Goal: Navigation & Orientation: Find specific page/section

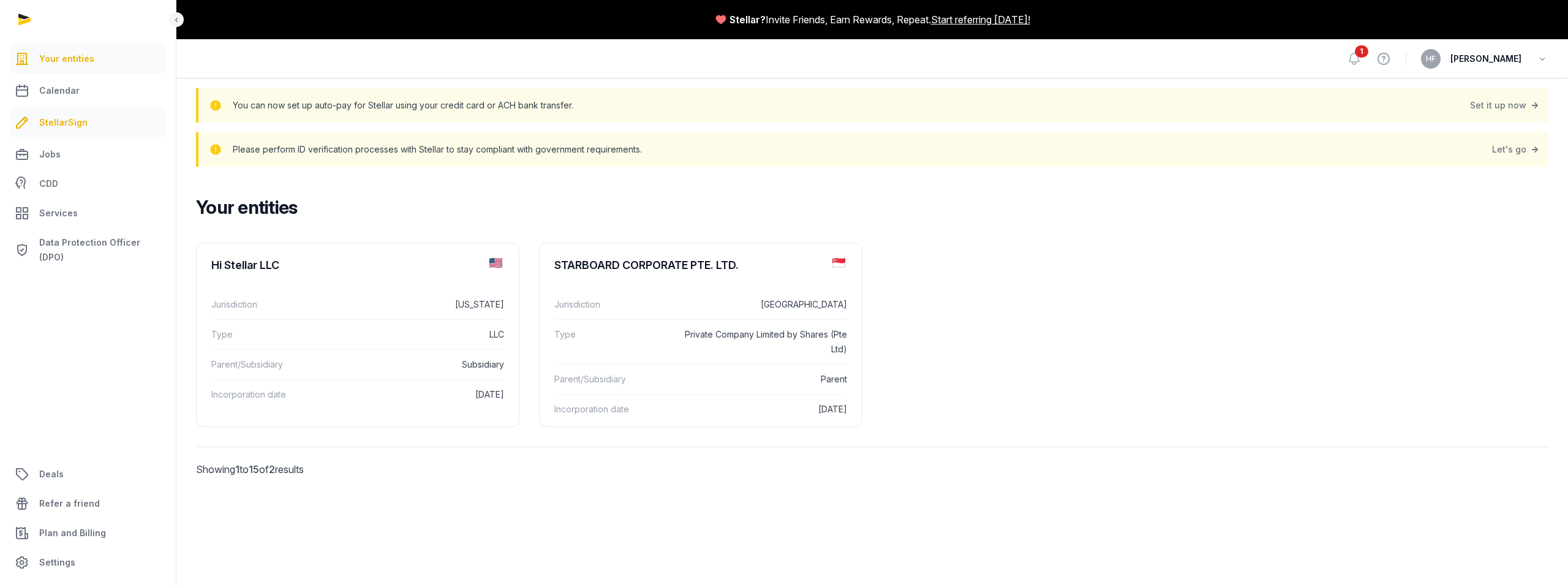
click at [62, 118] on span "StellarSign" at bounding box center [63, 122] width 49 height 15
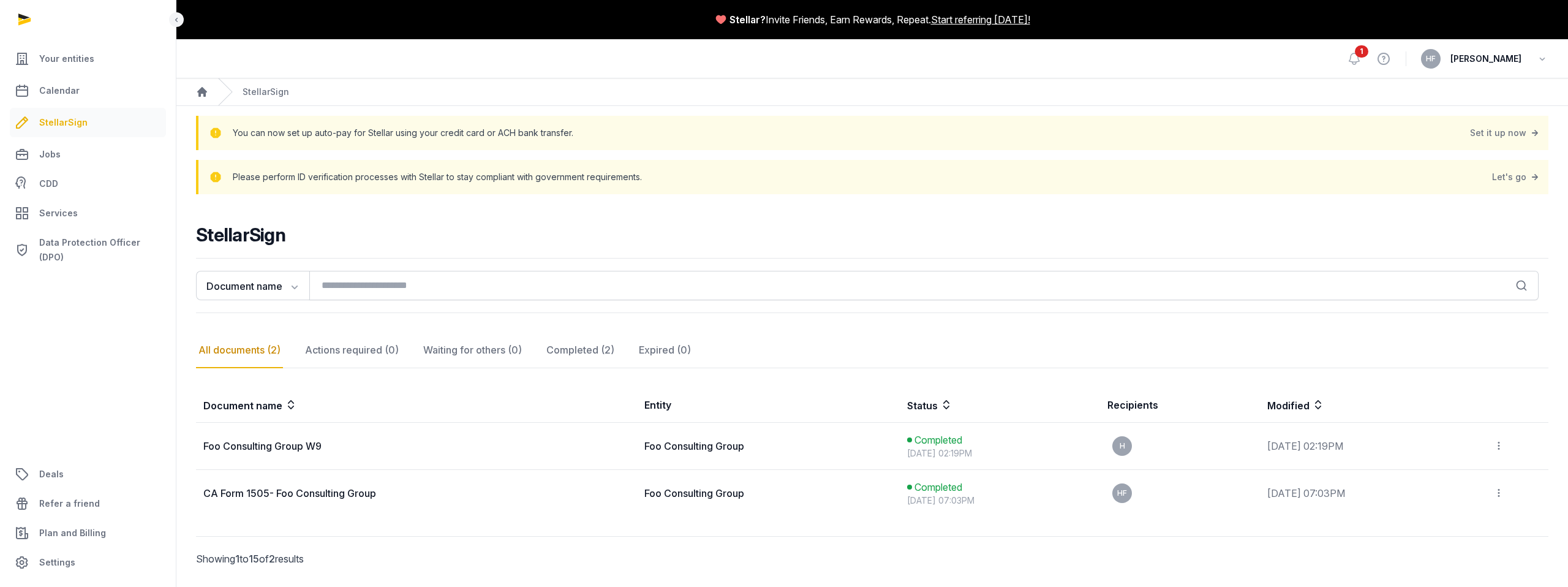
scroll to position [38, 0]
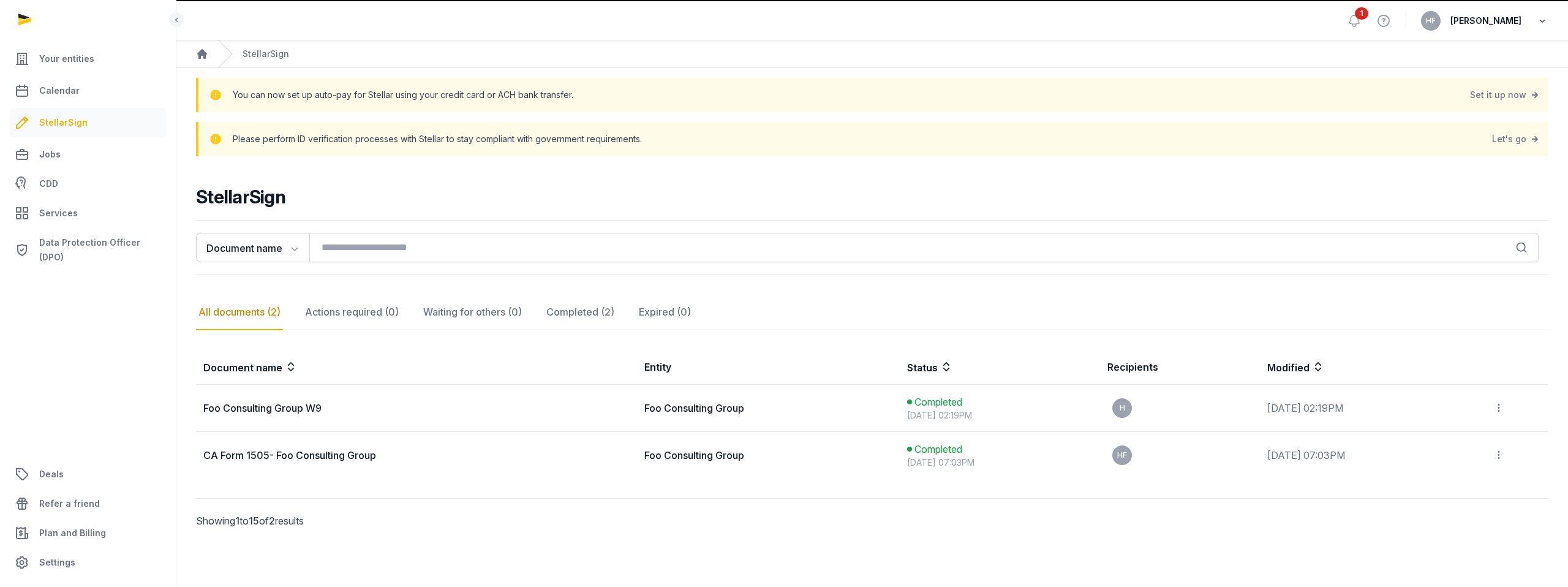
click at [1539, 22] on icon "button" at bounding box center [1542, 21] width 12 height 17
click at [1448, 68] on button "Sign out" at bounding box center [1480, 70] width 137 height 22
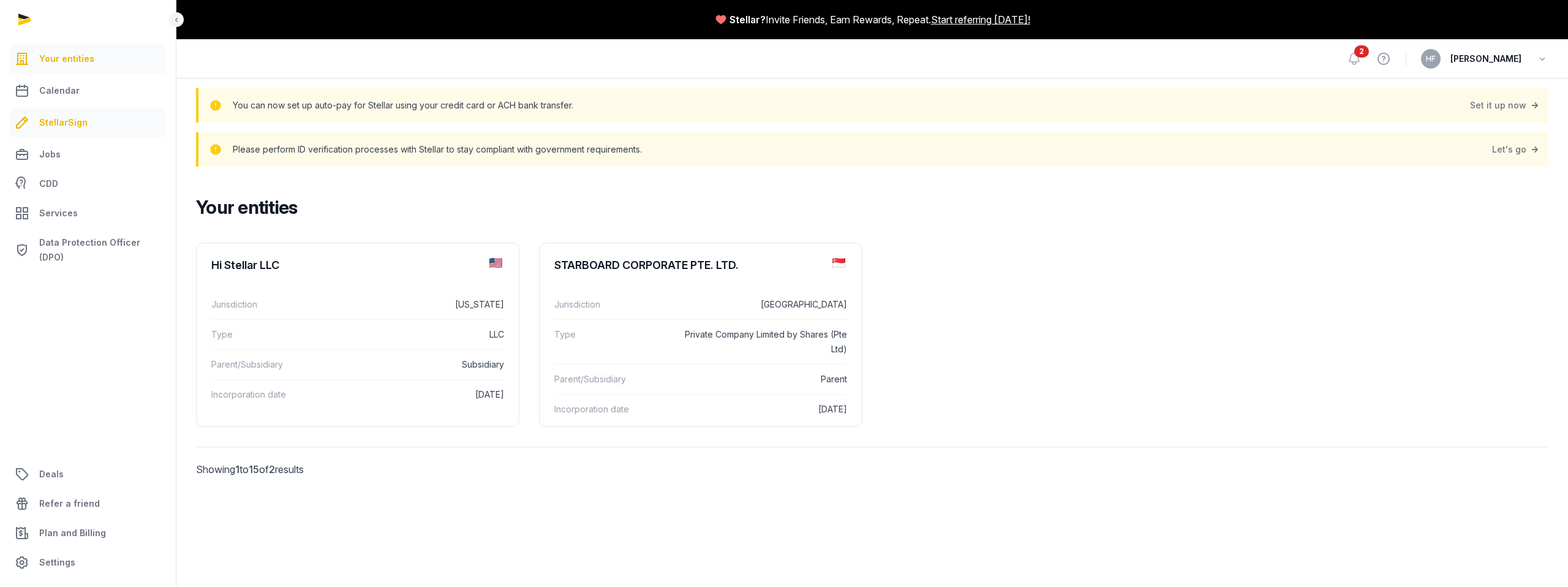
click at [78, 130] on link "StellarSign" at bounding box center [88, 122] width 156 height 29
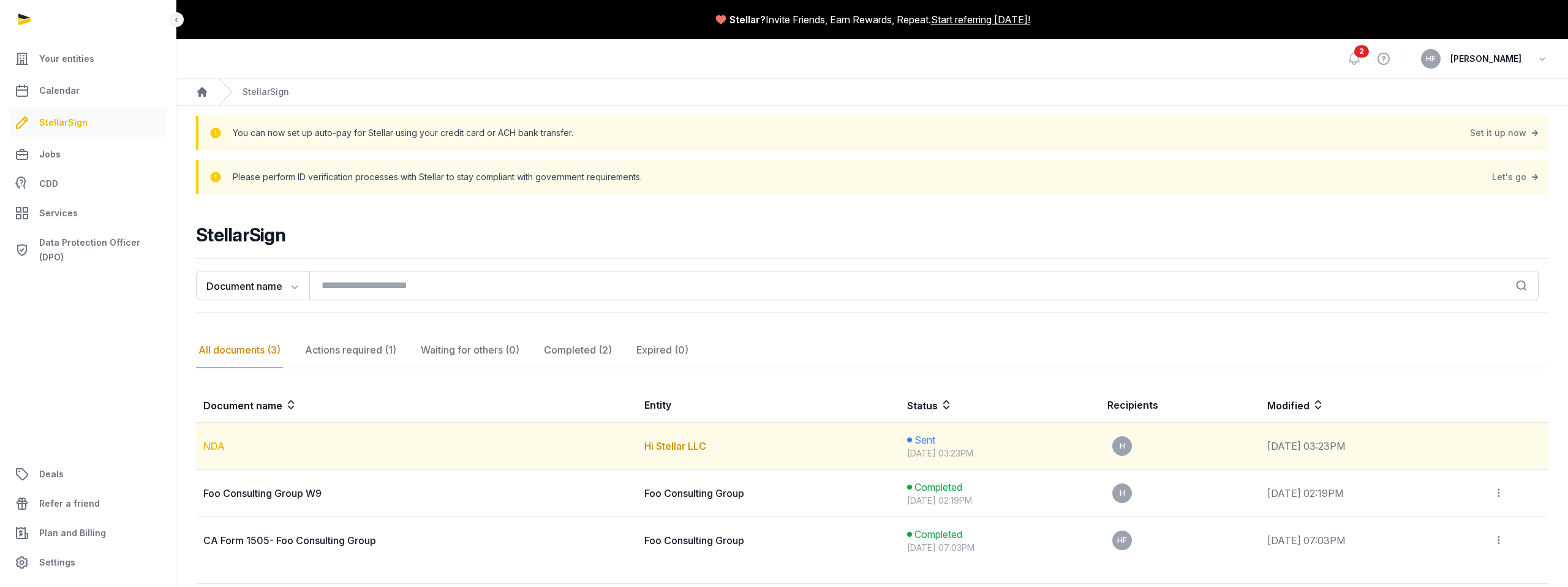
click at [217, 446] on link "NDA" at bounding box center [214, 446] width 22 height 12
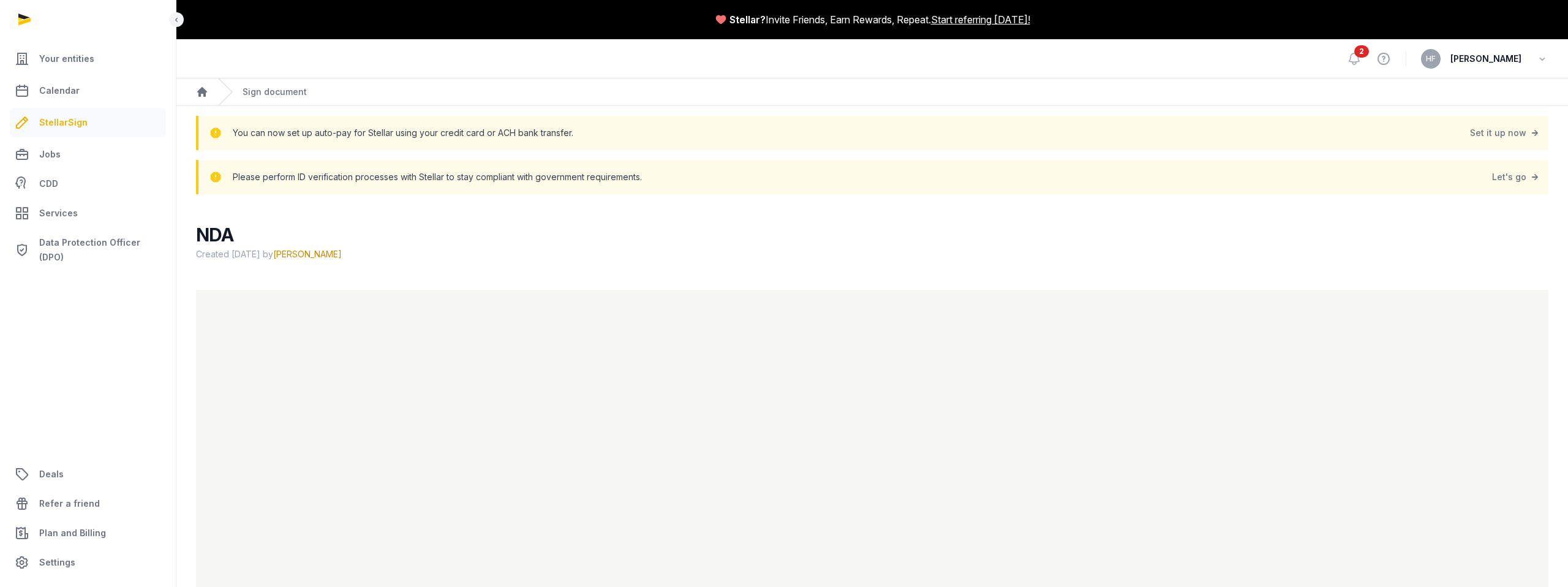
scroll to position [139, 0]
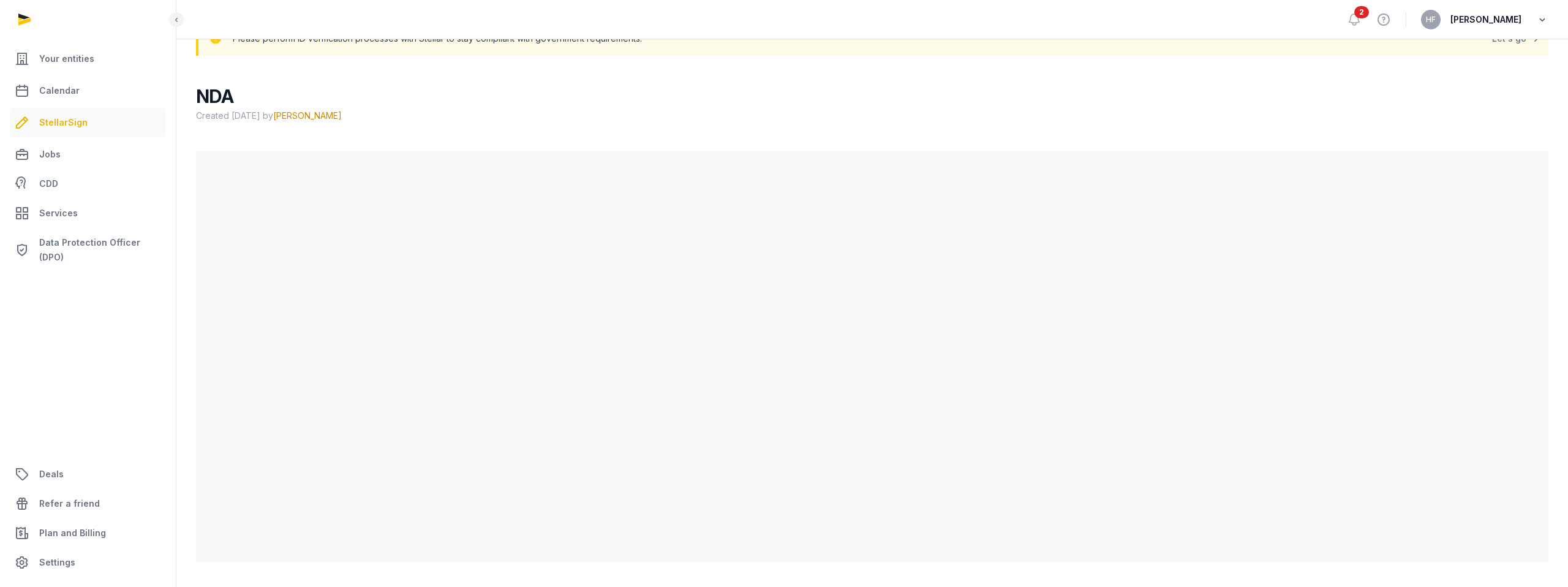
click at [1540, 20] on icon "button" at bounding box center [1542, 20] width 12 height 17
click at [60, 88] on span "Calendar" at bounding box center [59, 90] width 41 height 15
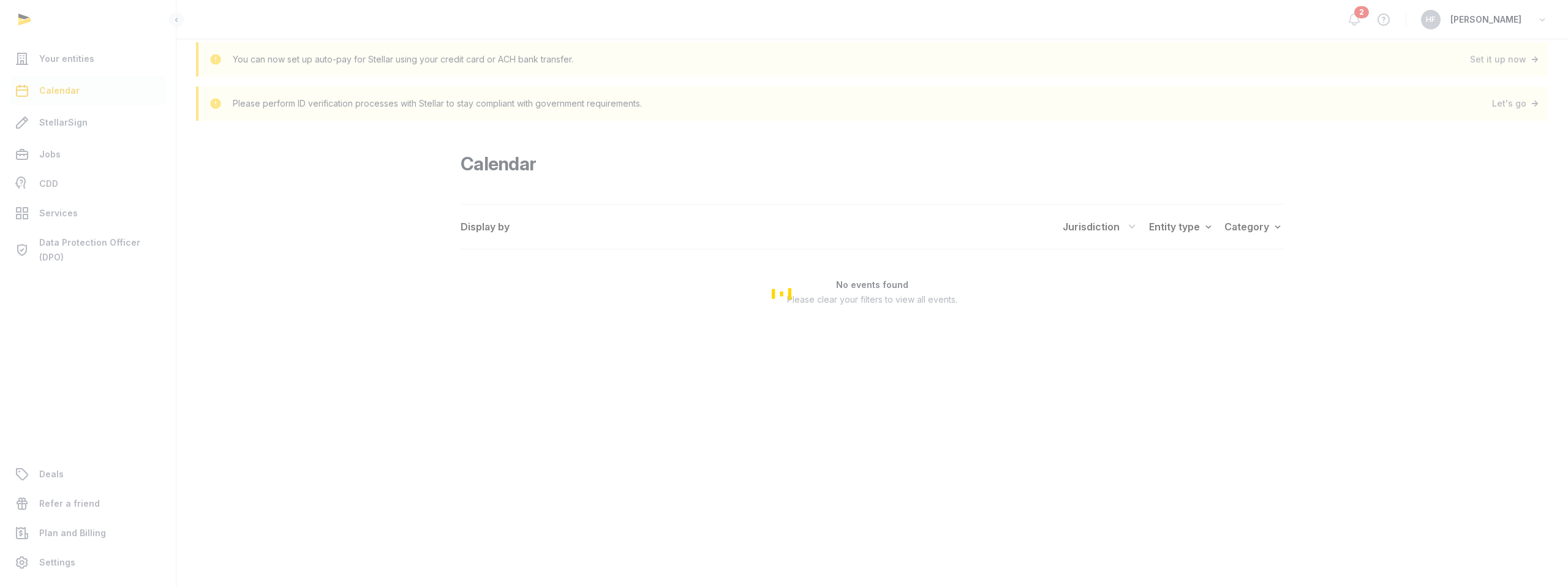
scroll to position [46, 0]
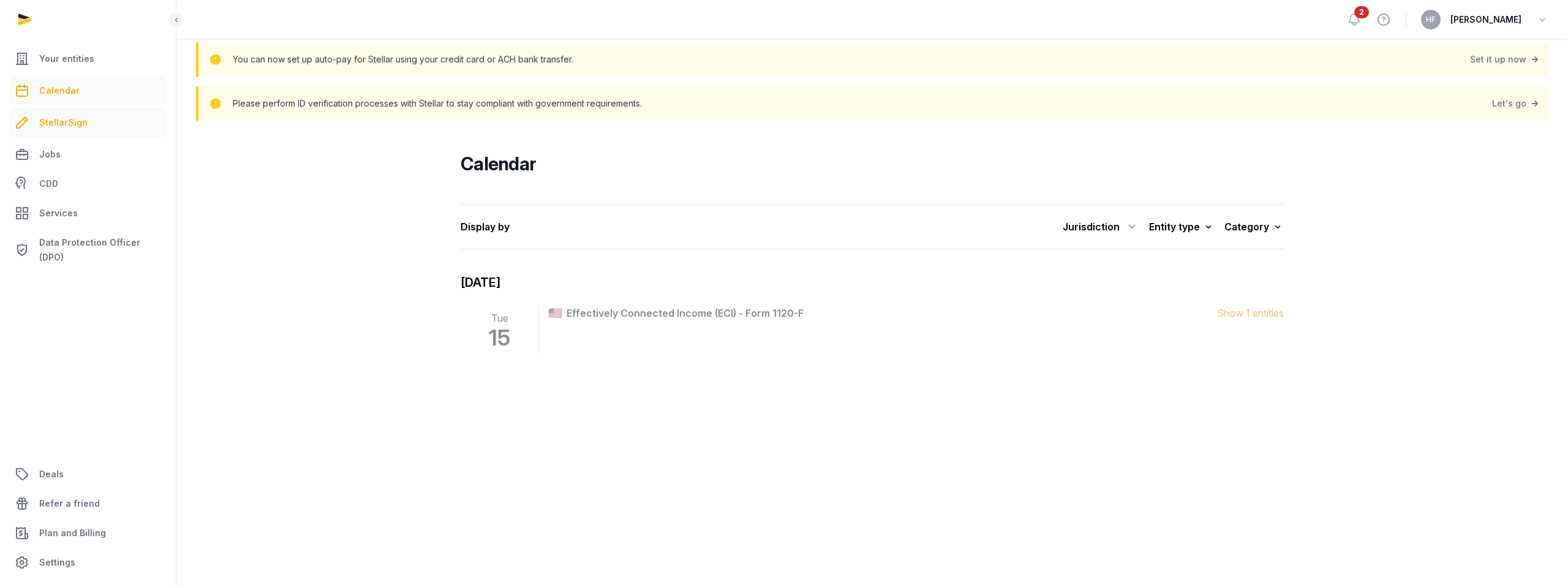
click at [72, 124] on span "StellarSign" at bounding box center [63, 122] width 49 height 15
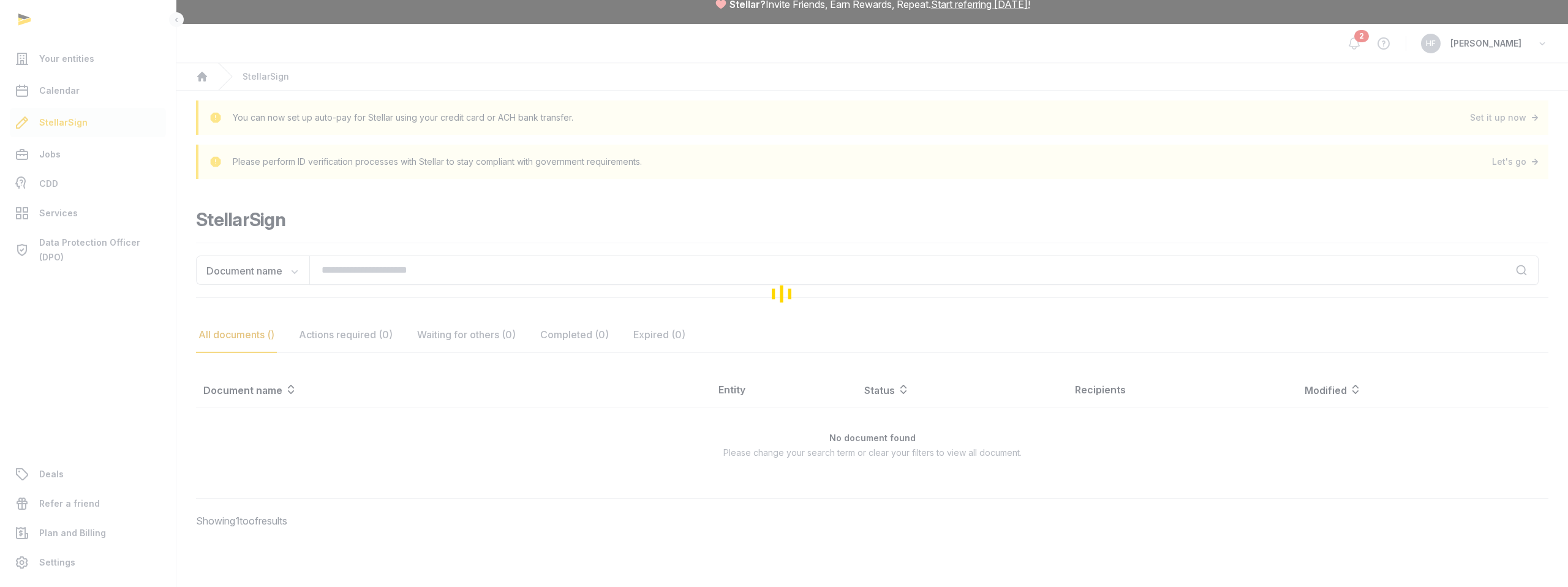
scroll to position [46, 0]
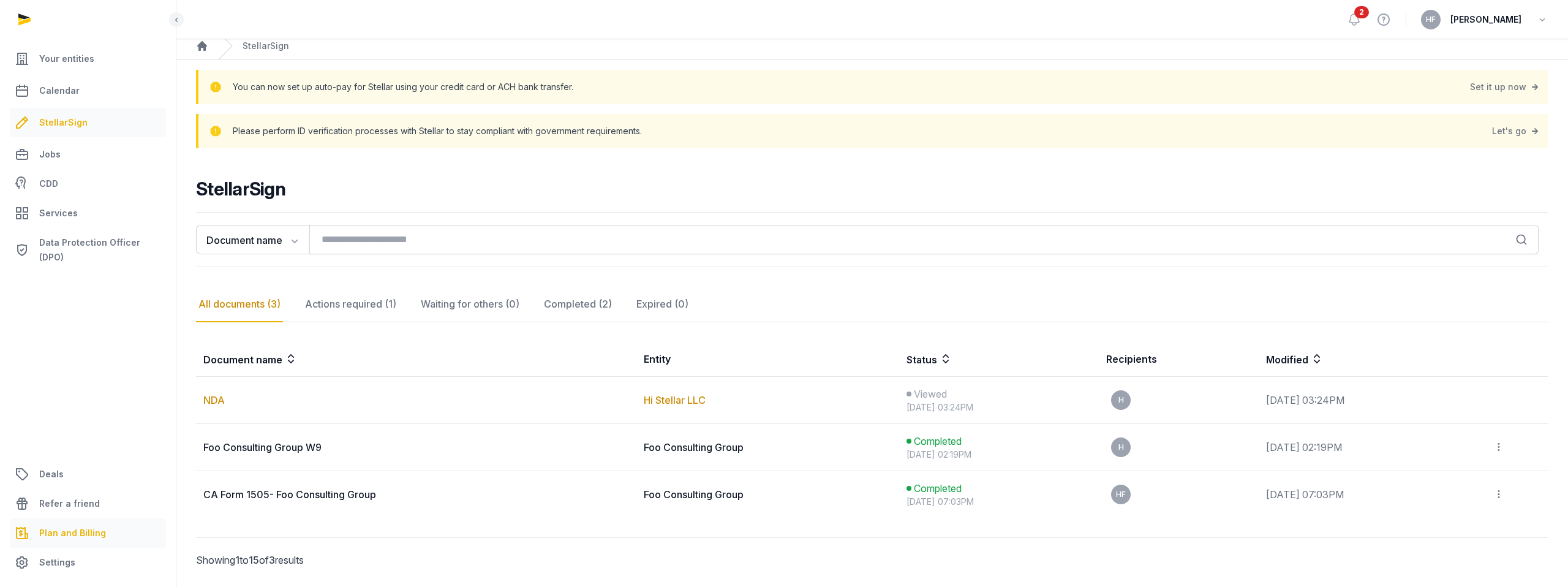
click at [75, 532] on span "Plan and Billing" at bounding box center [72, 532] width 67 height 15
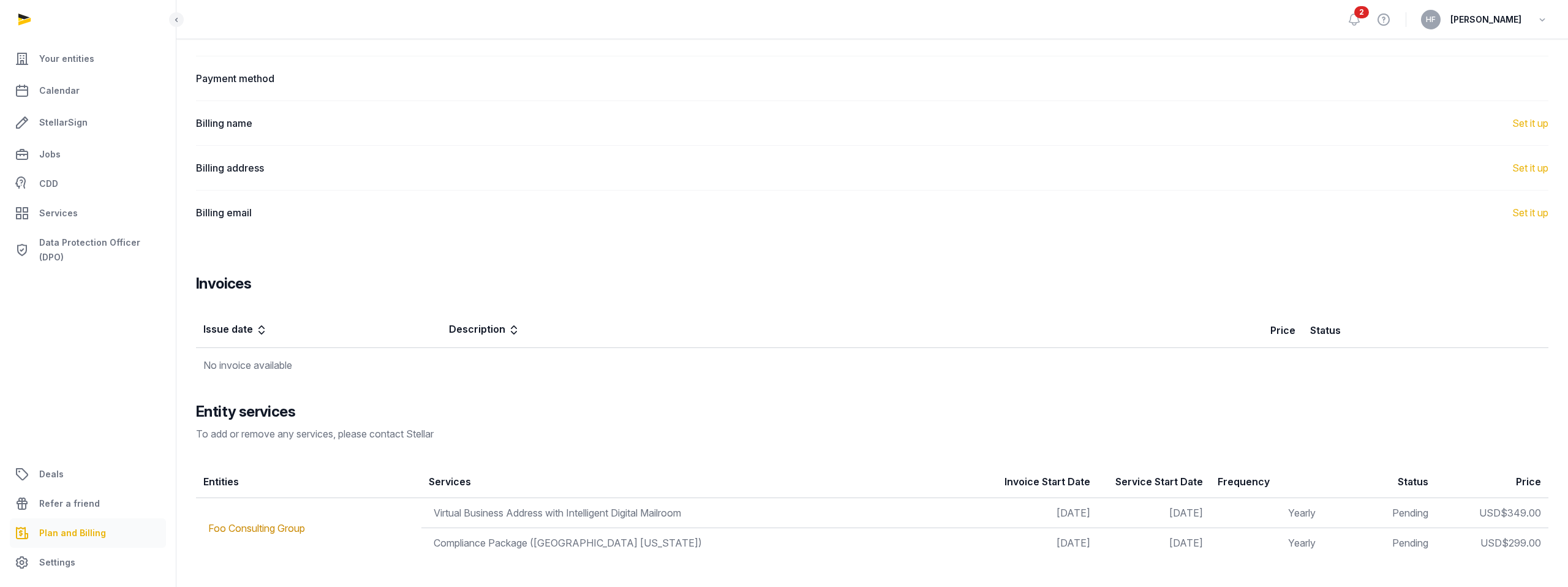
scroll to position [290, 0]
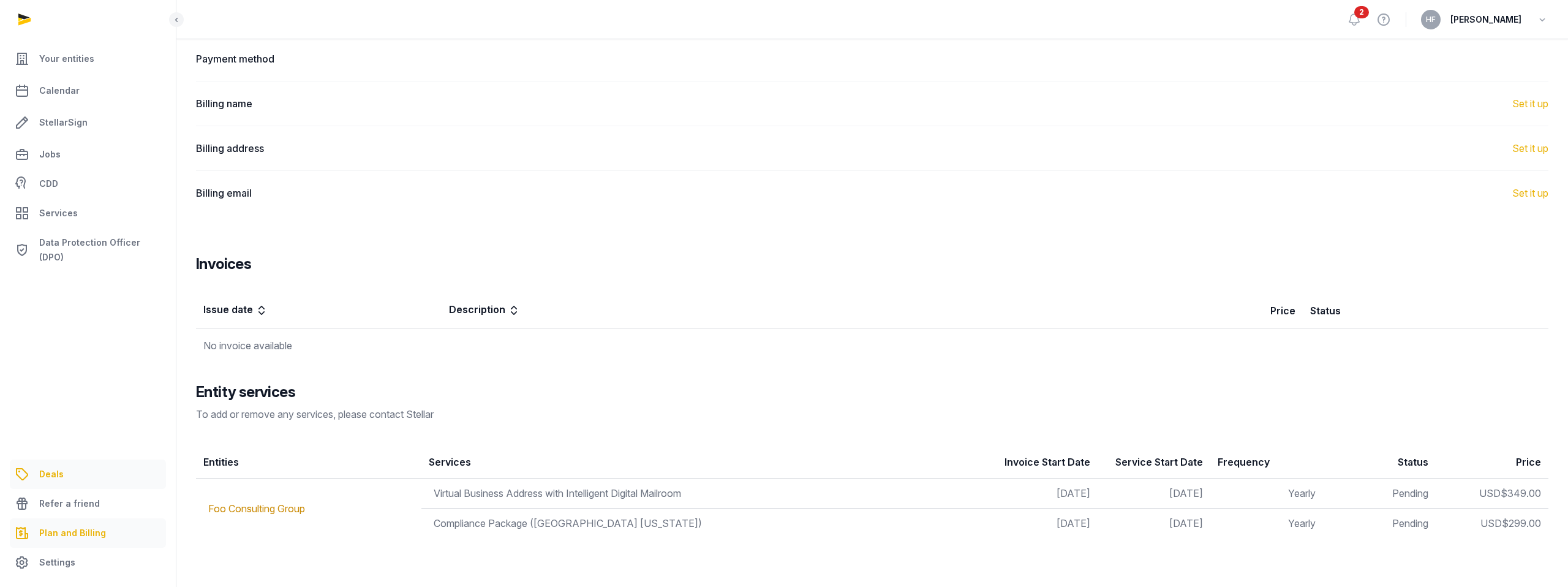
click at [51, 474] on span "Deals" at bounding box center [51, 473] width 24 height 15
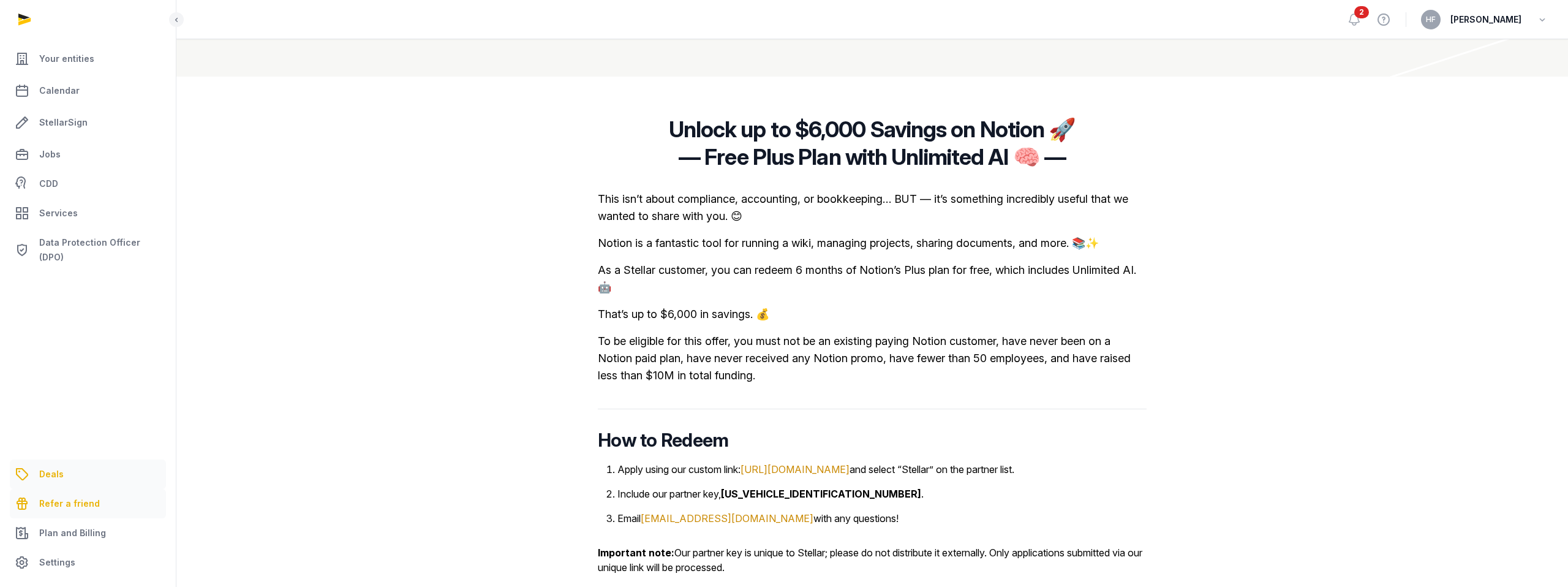
click at [87, 503] on span "Refer a friend" at bounding box center [69, 503] width 61 height 15
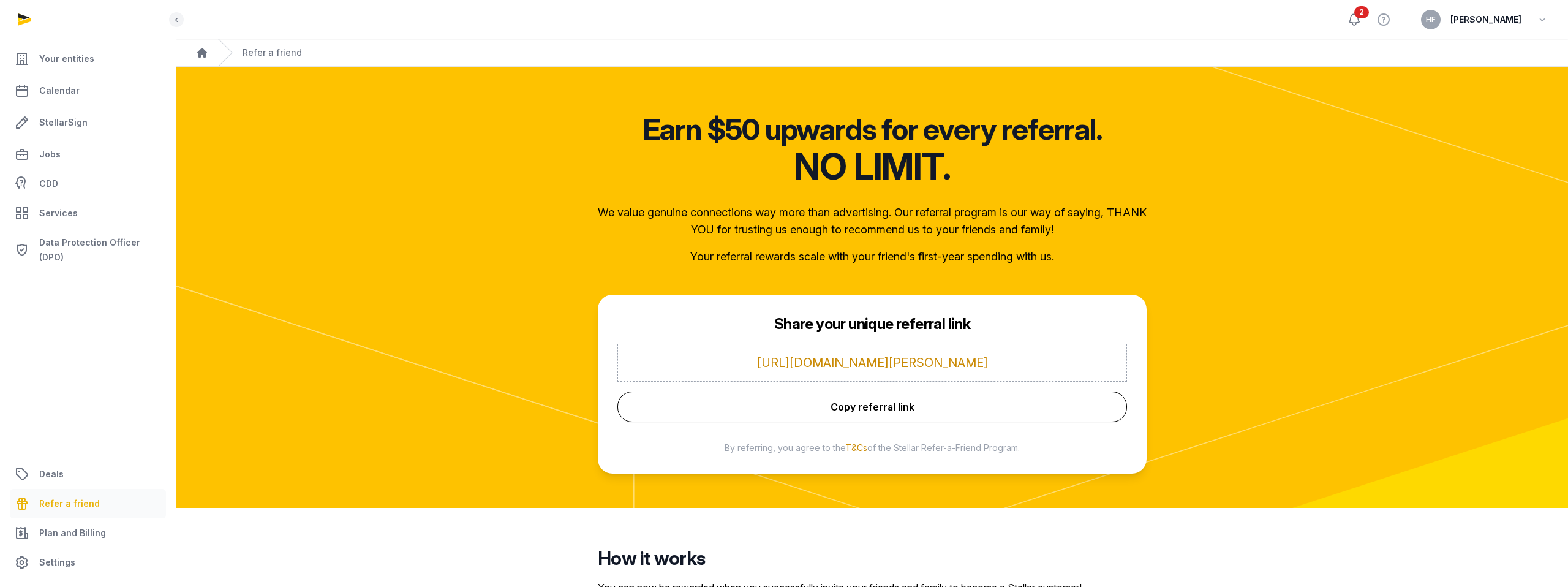
click at [1362, 16] on icon at bounding box center [1354, 19] width 15 height 15
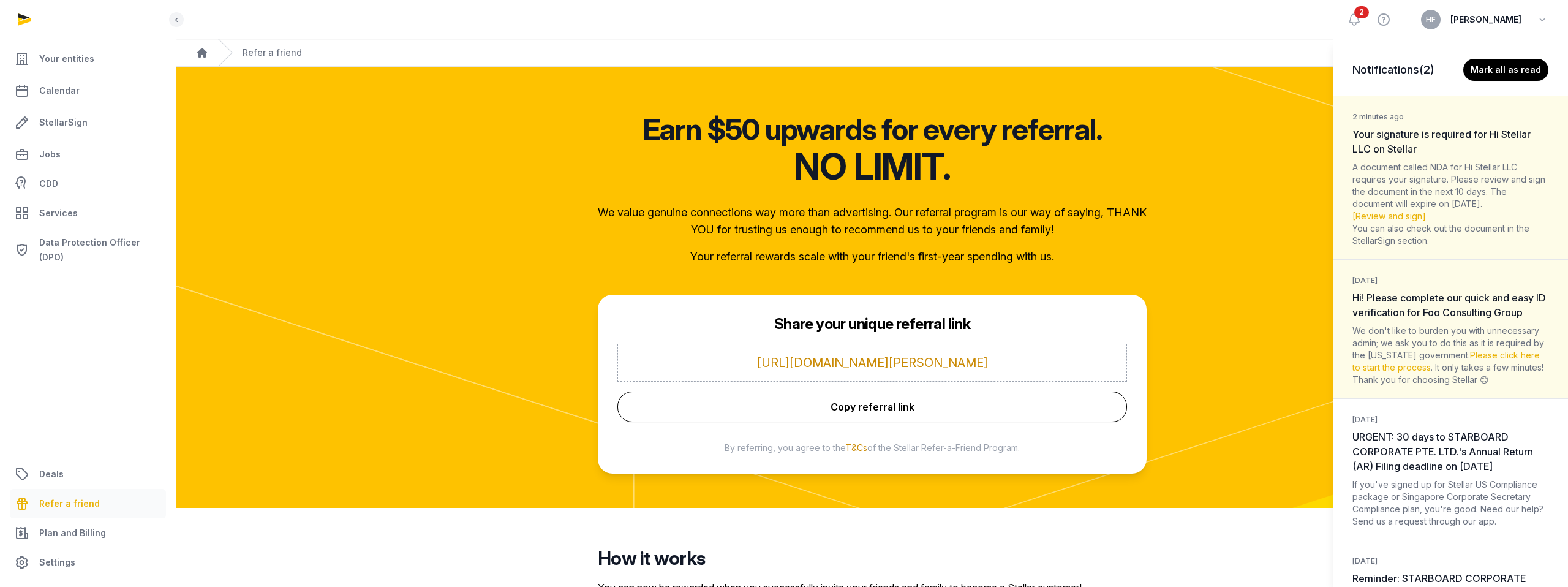
click at [1413, 23] on div "Notifications (2) Mark all as read 2 minutes ago Your signature is required for…" at bounding box center [784, 293] width 1568 height 587
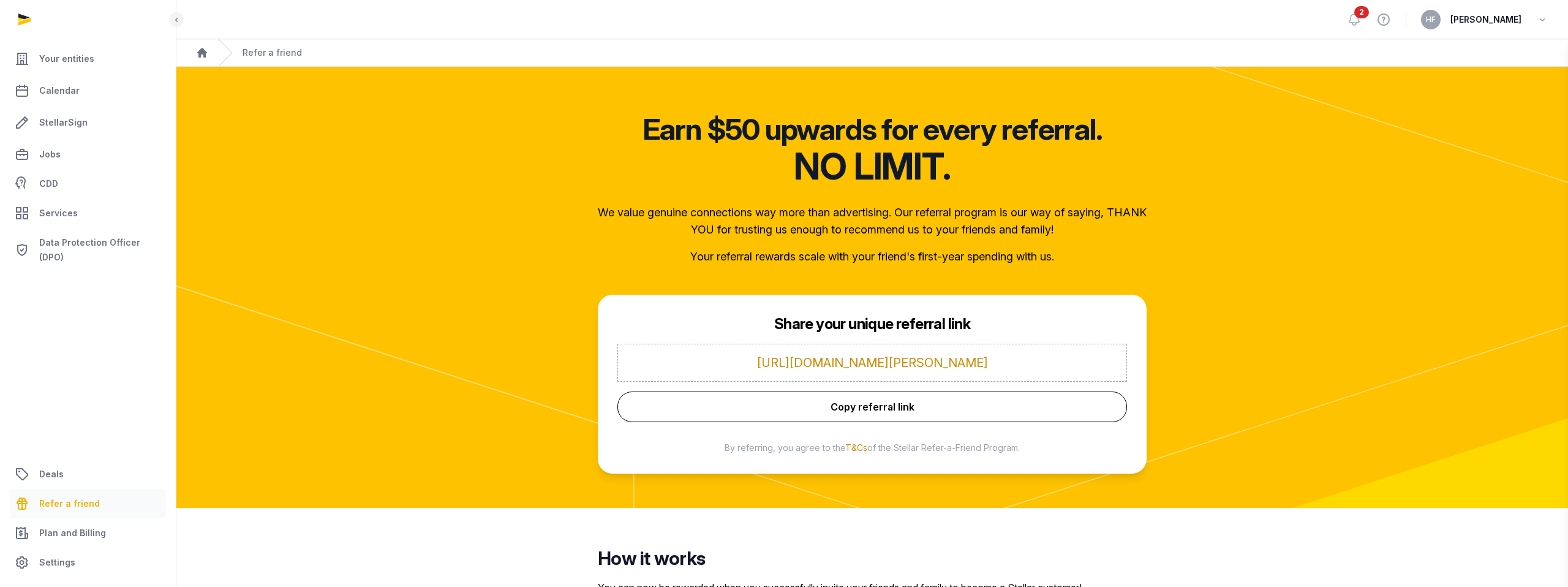
click at [1411, 18] on div "Notifications (2) Mark all as read 2 minutes ago Your signature is required for…" at bounding box center [784, 293] width 1568 height 587
click at [1391, 20] on icon at bounding box center [1383, 19] width 15 height 20
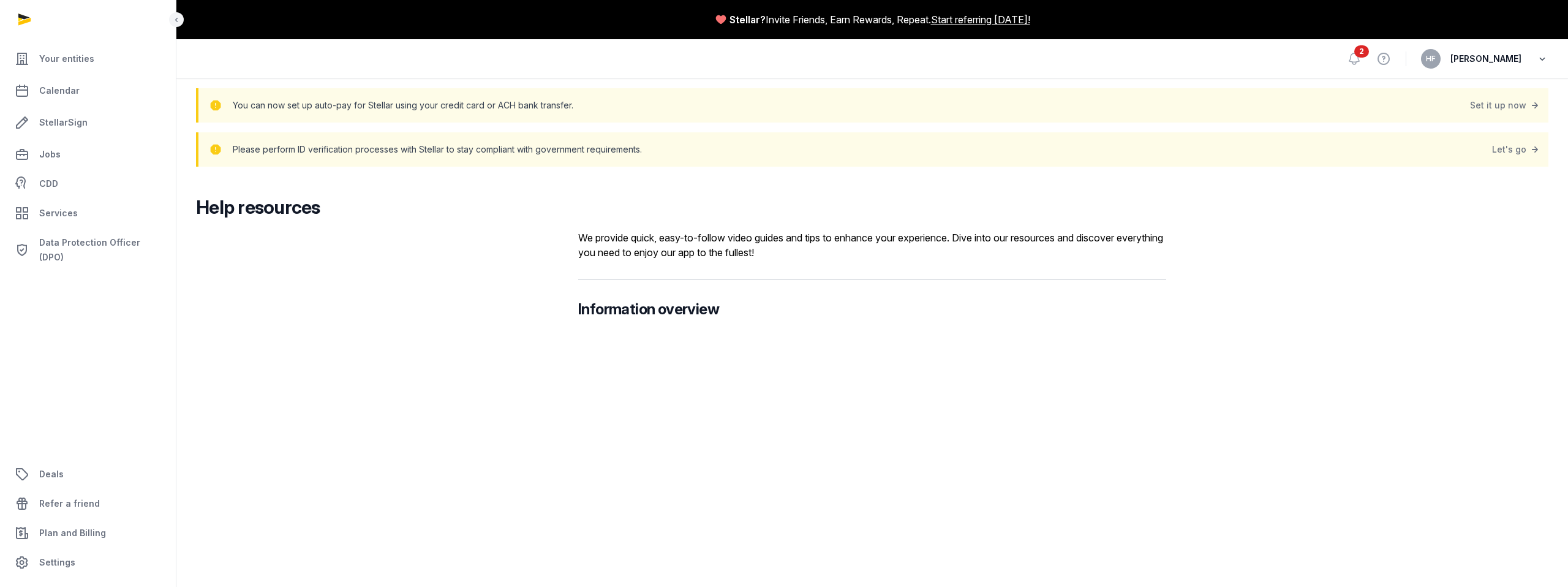
click at [1542, 57] on icon "button" at bounding box center [1542, 59] width 12 height 17
click at [1437, 108] on button "Sign out" at bounding box center [1480, 108] width 137 height 22
